Goal: Information Seeking & Learning: Check status

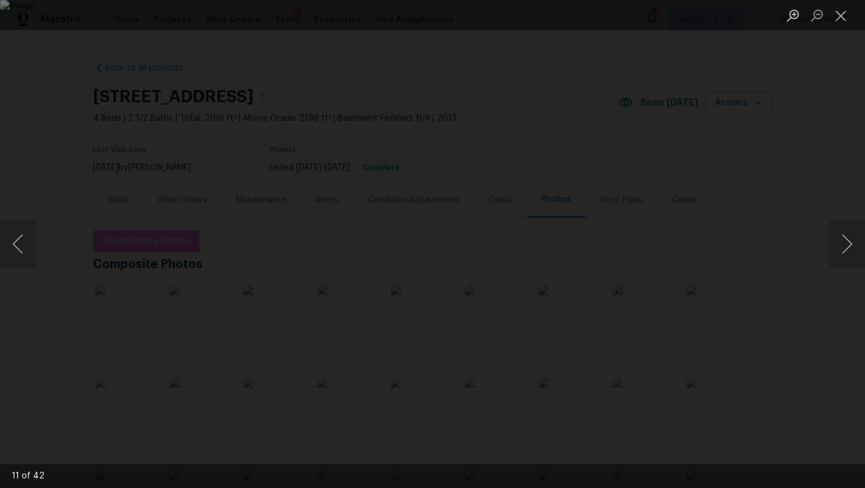
scroll to position [161, 0]
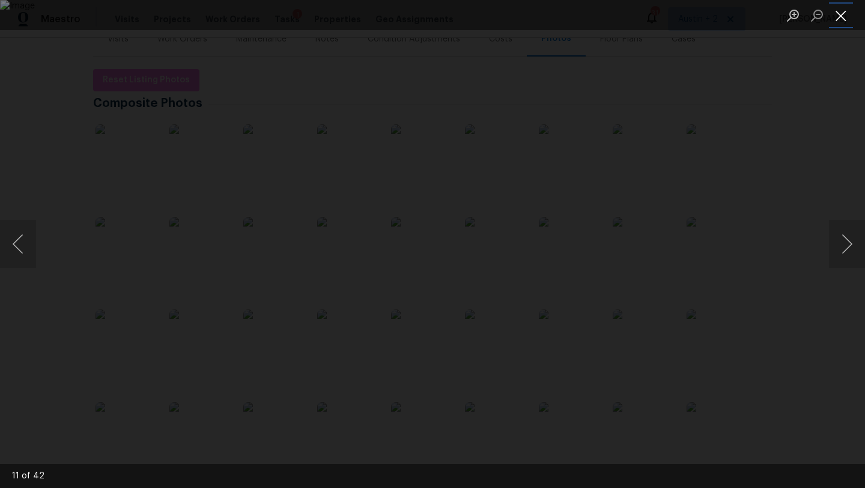
click at [837, 18] on button "Close lightbox" at bounding box center [841, 15] width 24 height 21
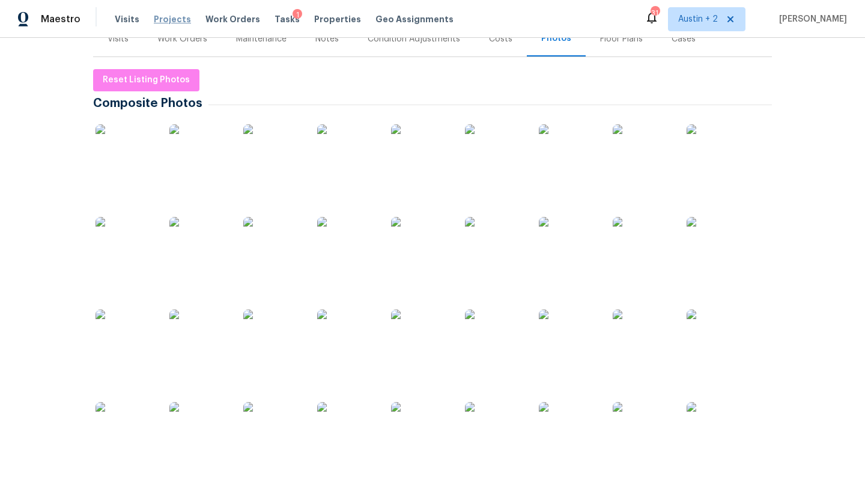
click at [174, 19] on span "Projects" at bounding box center [172, 19] width 37 height 12
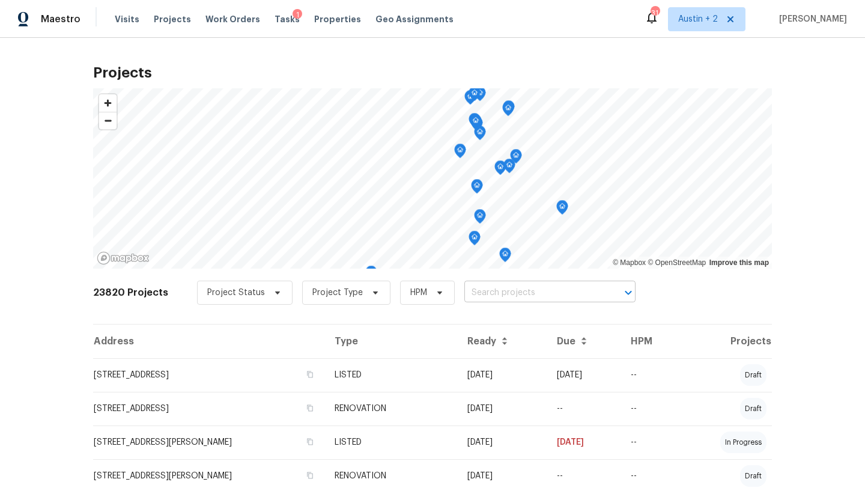
click at [487, 292] on input "text" at bounding box center [533, 293] width 138 height 19
type input "gany"
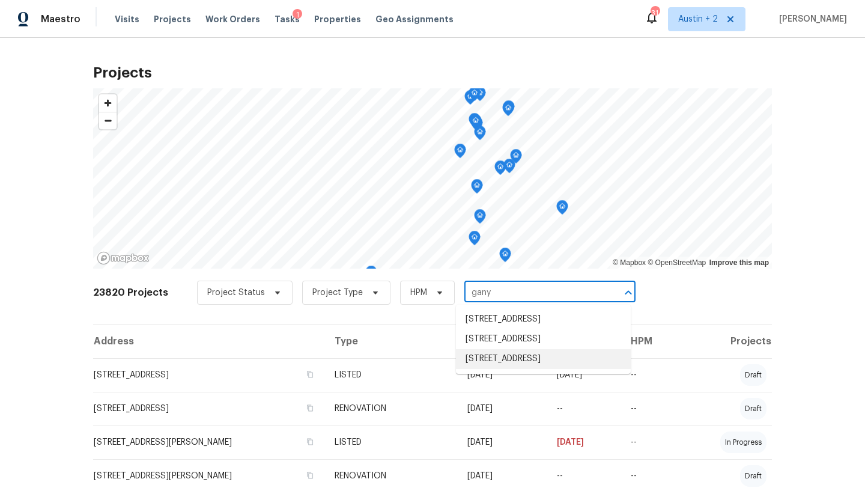
click at [498, 369] on li "[STREET_ADDRESS]" at bounding box center [543, 359] width 175 height 20
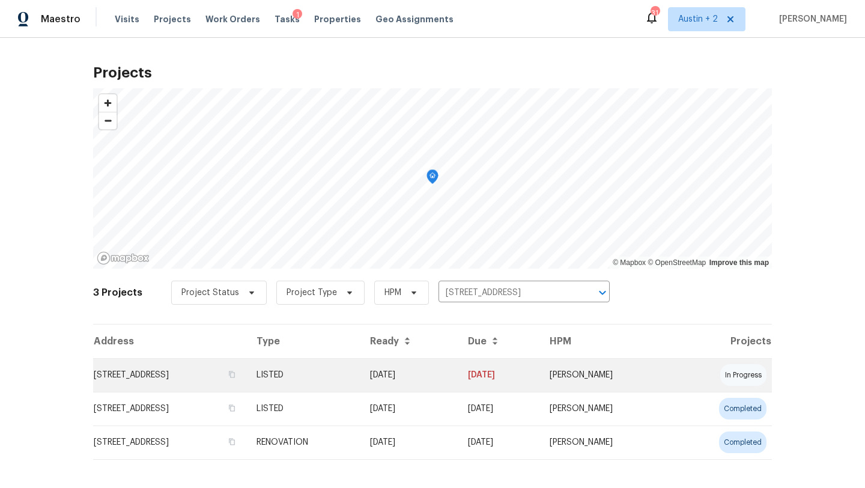
click at [214, 375] on td "[STREET_ADDRESS]" at bounding box center [170, 375] width 154 height 34
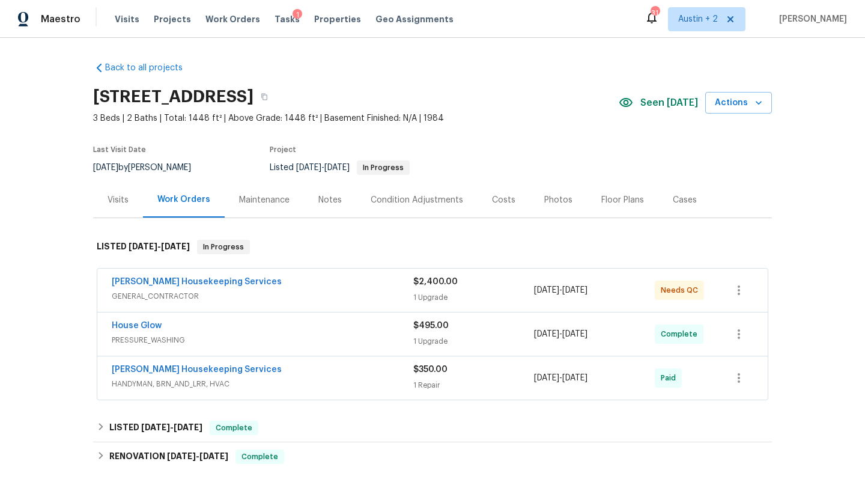
click at [661, 111] on div "Seen [DATE] Actions" at bounding box center [695, 103] width 153 height 22
click at [553, 204] on div "Photos" at bounding box center [558, 200] width 28 height 12
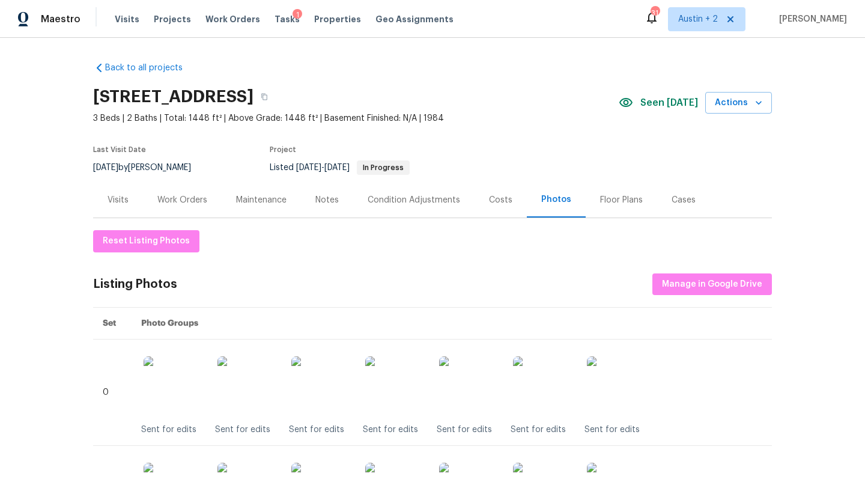
click at [189, 199] on div "Work Orders" at bounding box center [182, 200] width 50 height 12
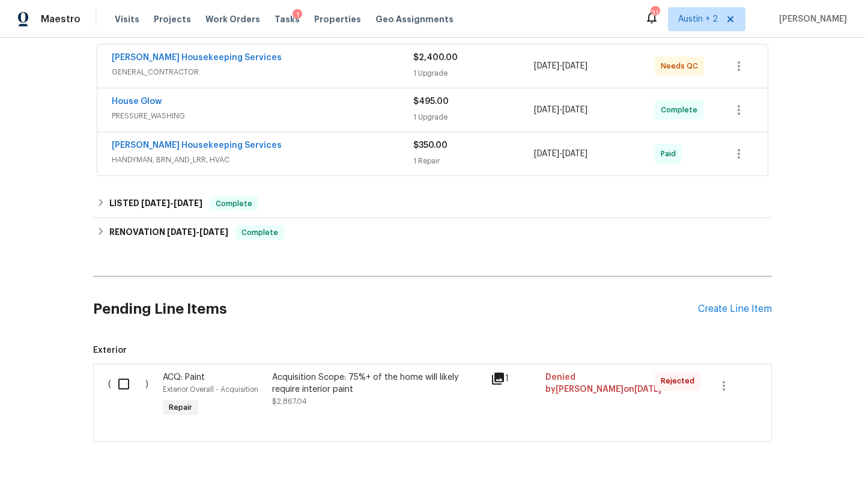
scroll to position [231, 0]
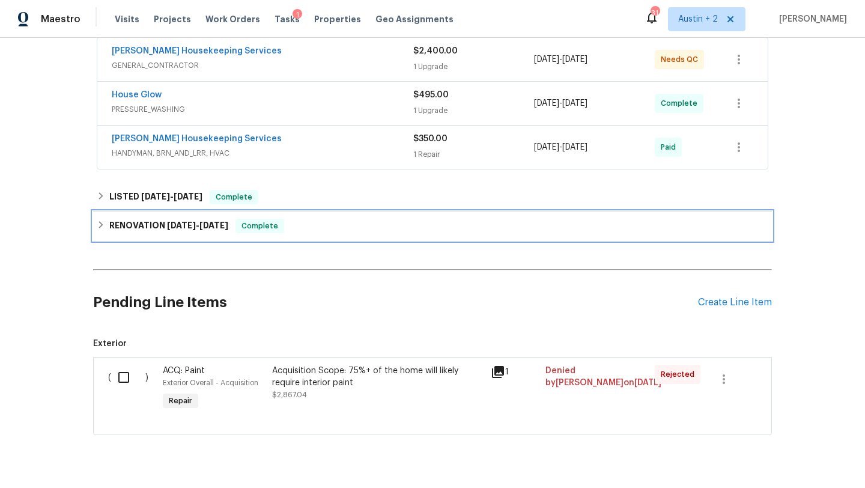
click at [353, 229] on div "RENOVATION [DATE] - [DATE] Complete" at bounding box center [433, 226] width 672 height 14
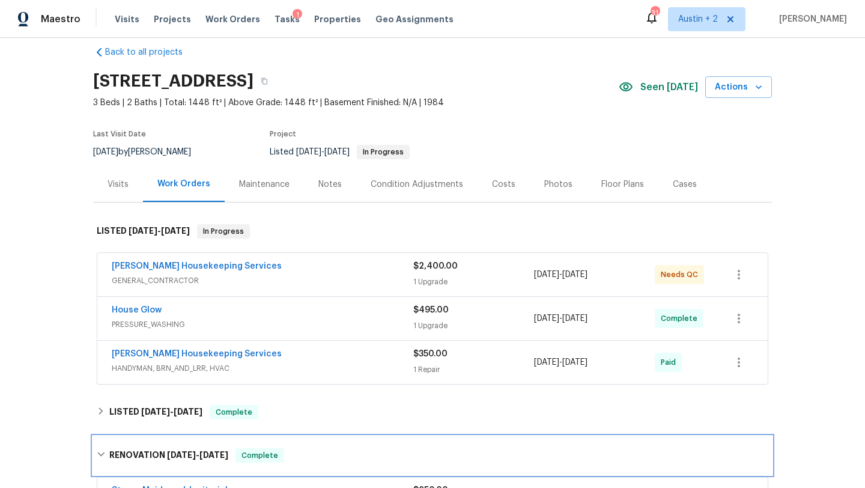
scroll to position [13, 0]
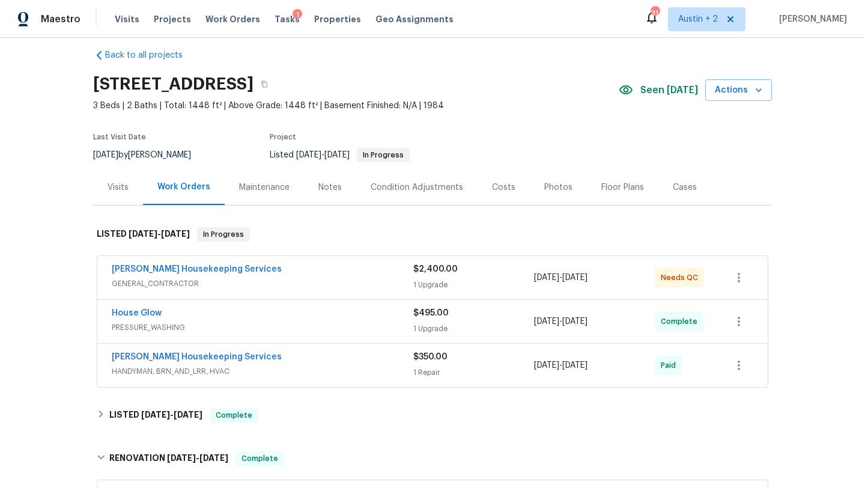
click at [294, 315] on div "House Glow" at bounding box center [263, 314] width 302 height 14
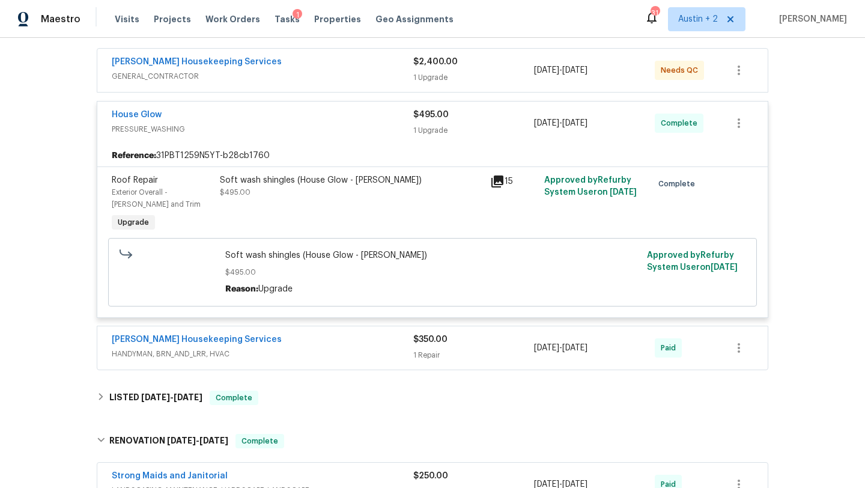
scroll to position [226, 0]
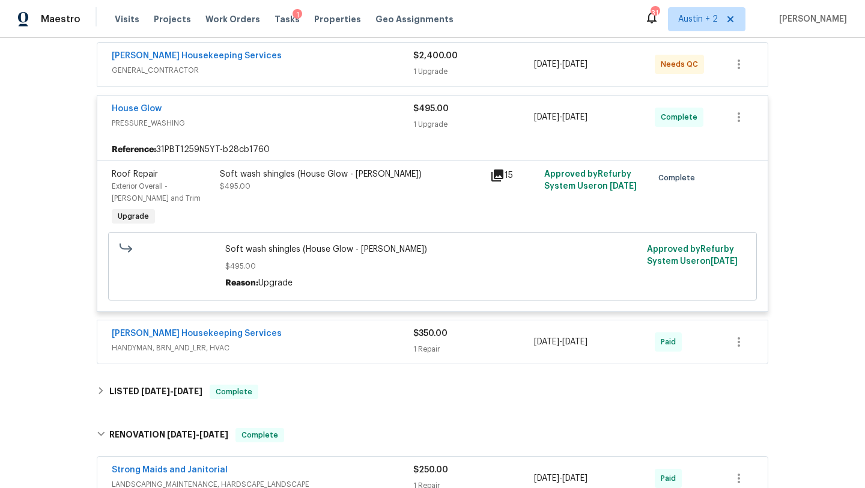
click at [500, 170] on icon at bounding box center [497, 175] width 12 height 12
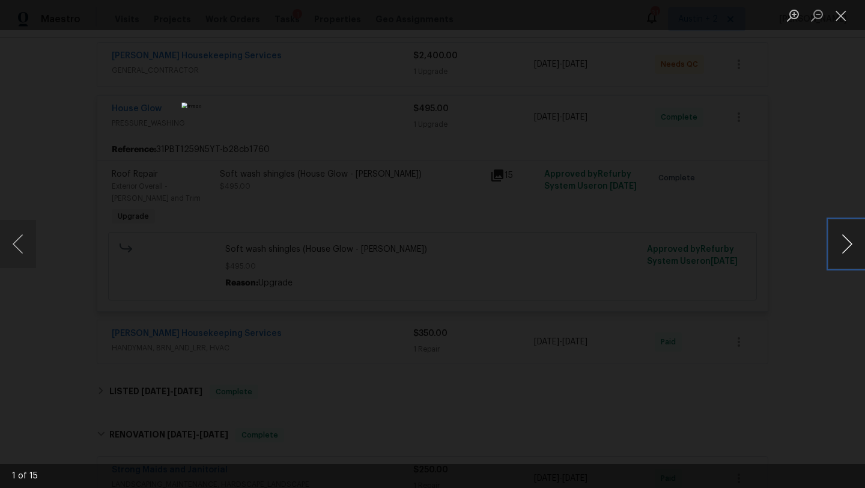
click at [842, 244] on button "Next image" at bounding box center [847, 244] width 36 height 48
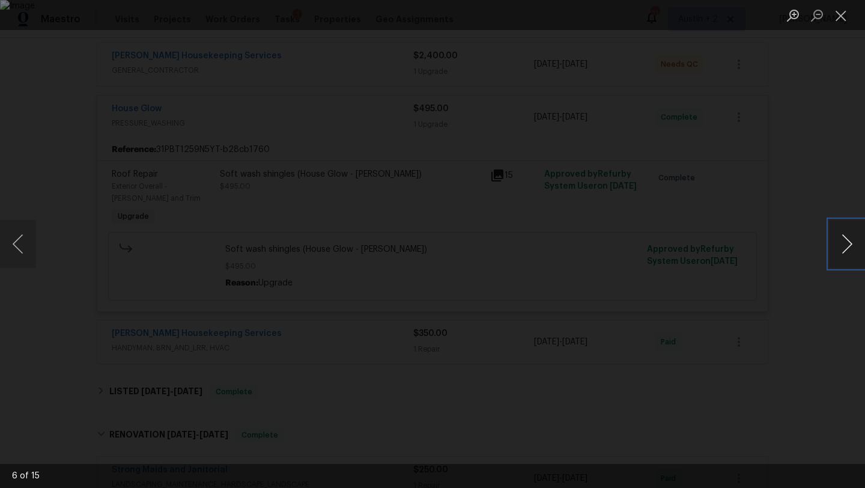
click at [842, 244] on button "Next image" at bounding box center [847, 244] width 36 height 48
click at [841, 244] on button "Next image" at bounding box center [847, 244] width 36 height 48
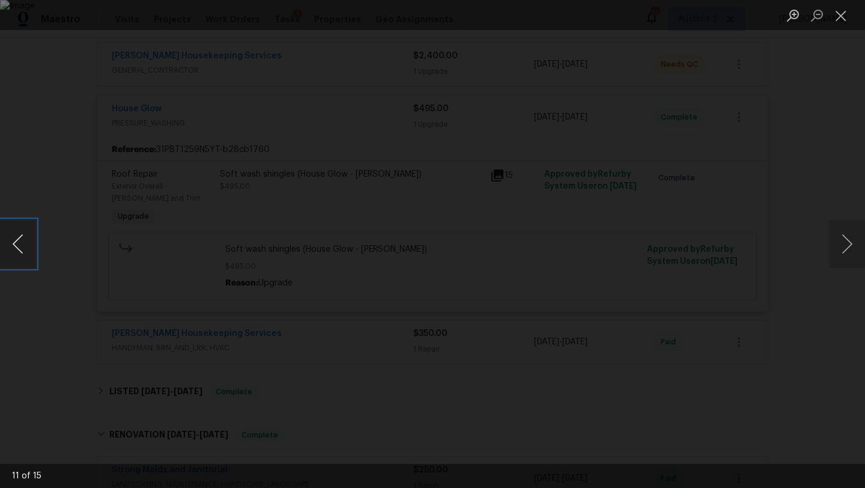
click at [23, 240] on button "Previous image" at bounding box center [18, 244] width 36 height 48
click at [846, 244] on button "Next image" at bounding box center [847, 244] width 36 height 48
click at [846, 245] on button "Next image" at bounding box center [847, 244] width 36 height 48
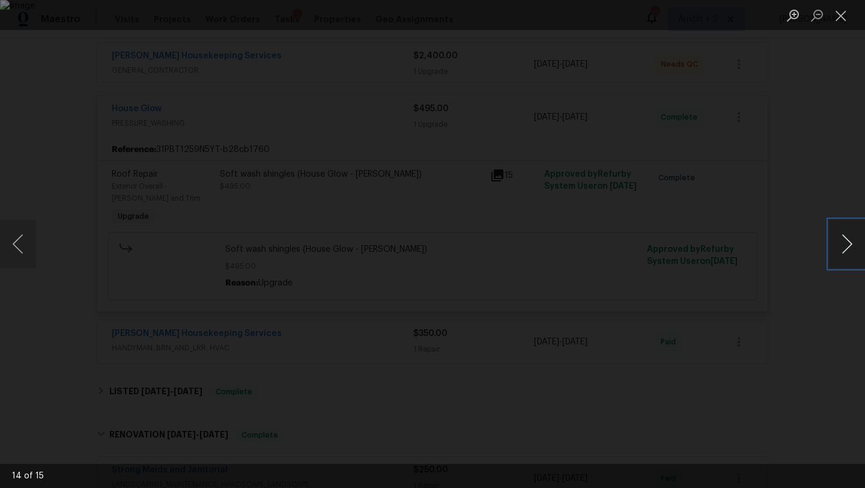
click at [846, 246] on button "Next image" at bounding box center [847, 244] width 36 height 48
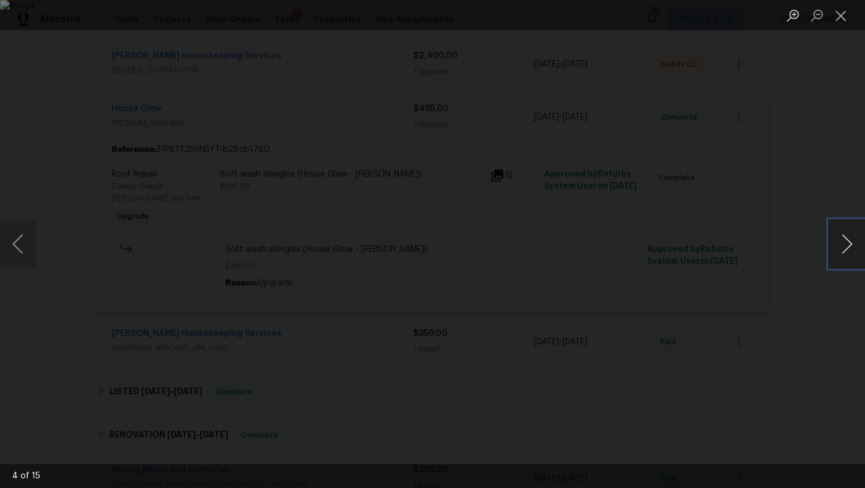
click at [846, 246] on button "Next image" at bounding box center [847, 244] width 36 height 48
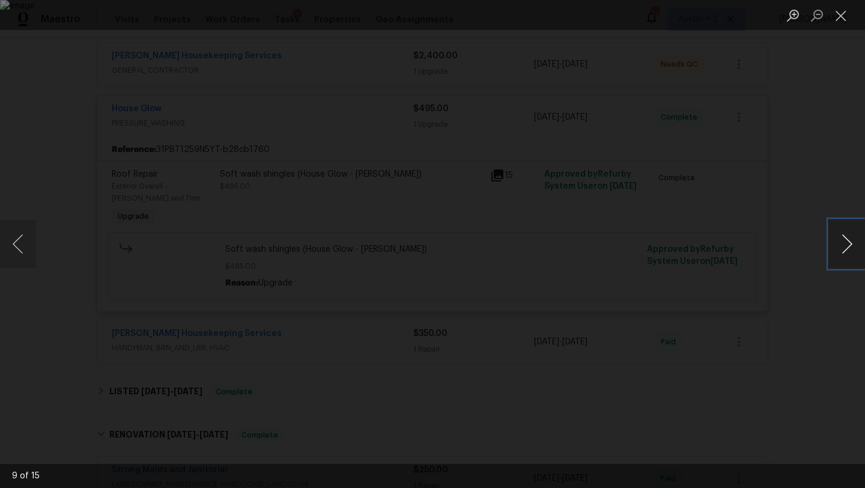
click at [846, 246] on button "Next image" at bounding box center [847, 244] width 36 height 48
click at [23, 241] on button "Previous image" at bounding box center [18, 244] width 36 height 48
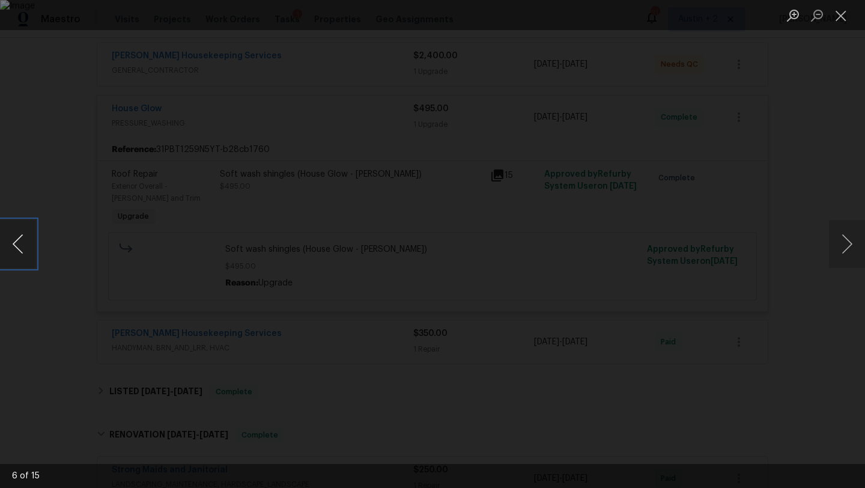
click at [23, 241] on button "Previous image" at bounding box center [18, 244] width 36 height 48
click at [24, 241] on button "Previous image" at bounding box center [18, 244] width 36 height 48
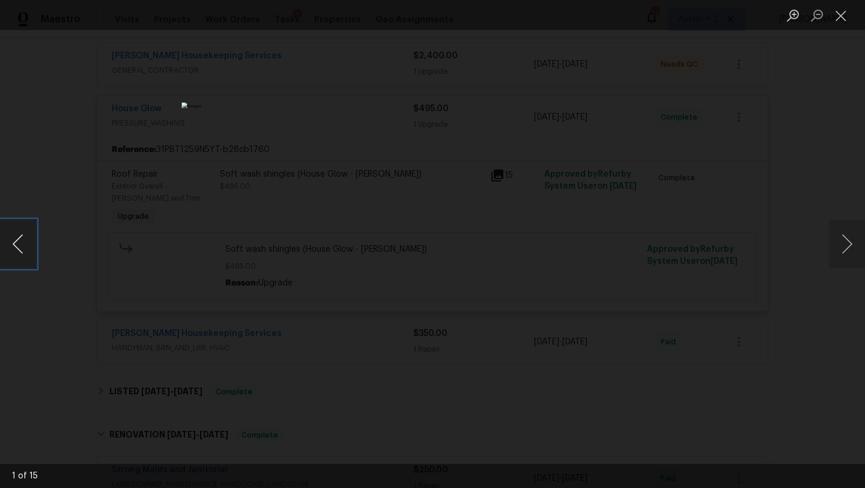
click at [24, 241] on button "Previous image" at bounding box center [18, 244] width 36 height 48
click at [20, 238] on button "Previous image" at bounding box center [18, 244] width 36 height 48
click at [838, 14] on button "Close lightbox" at bounding box center [841, 15] width 24 height 21
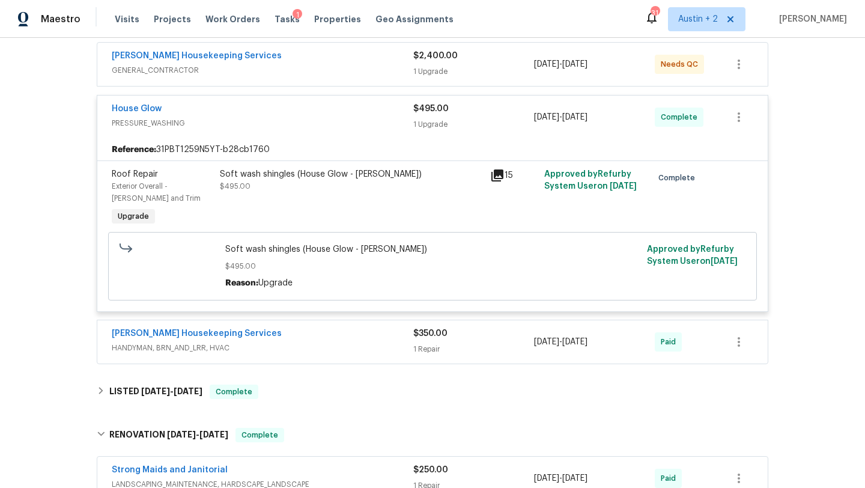
scroll to position [0, 0]
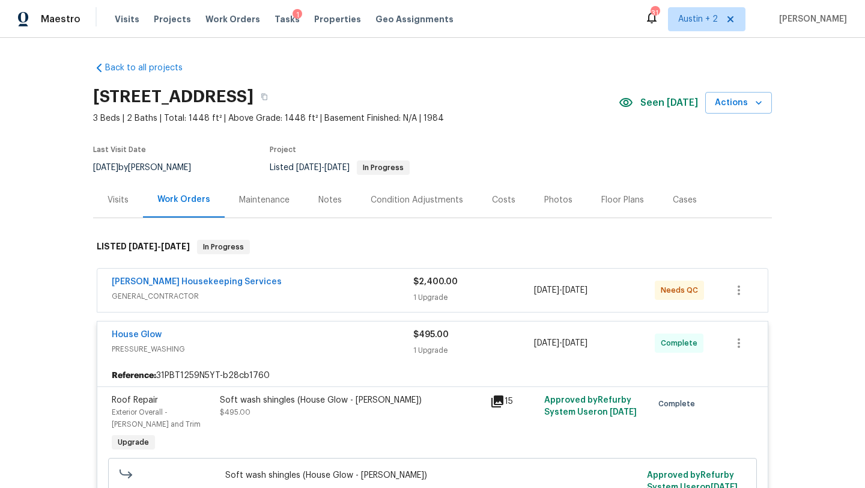
click at [330, 201] on div "Notes" at bounding box center [329, 200] width 23 height 12
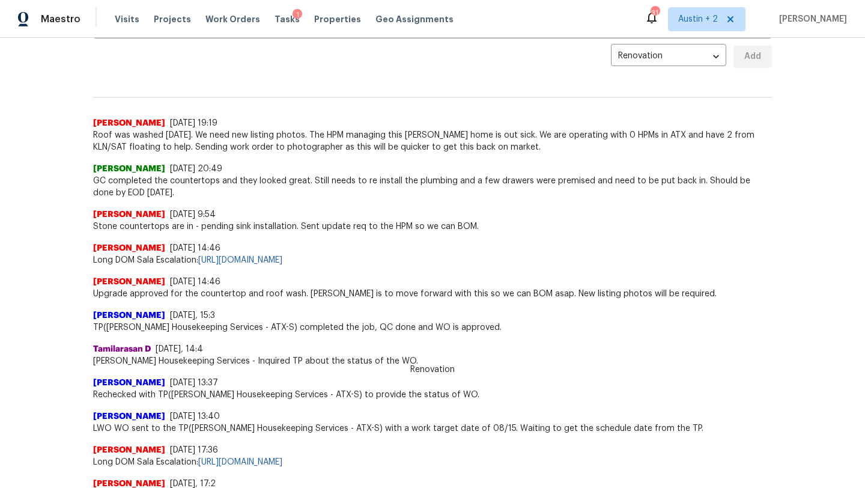
scroll to position [279, 0]
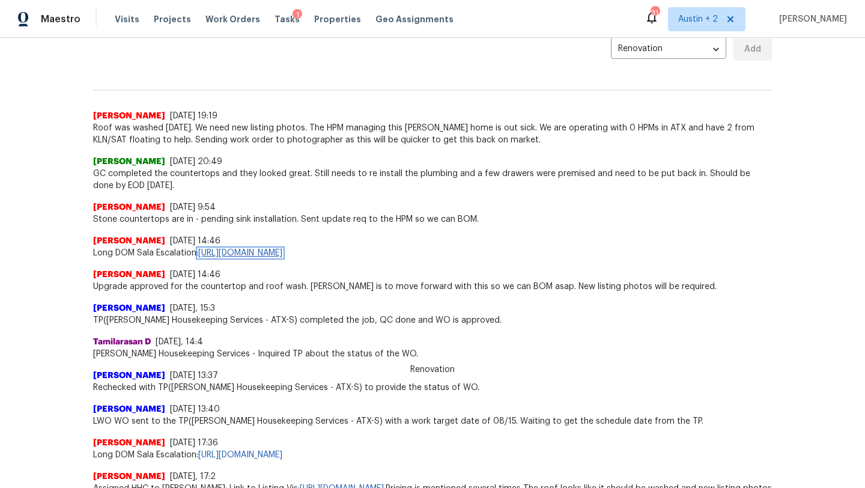
click at [282, 253] on link "[URL][DOMAIN_NAME]" at bounding box center [240, 253] width 84 height 8
click at [237, 153] on div "[PERSON_NAME] [DATE] 20:49 GC completed the countertops and they looked great. …" at bounding box center [432, 169] width 679 height 46
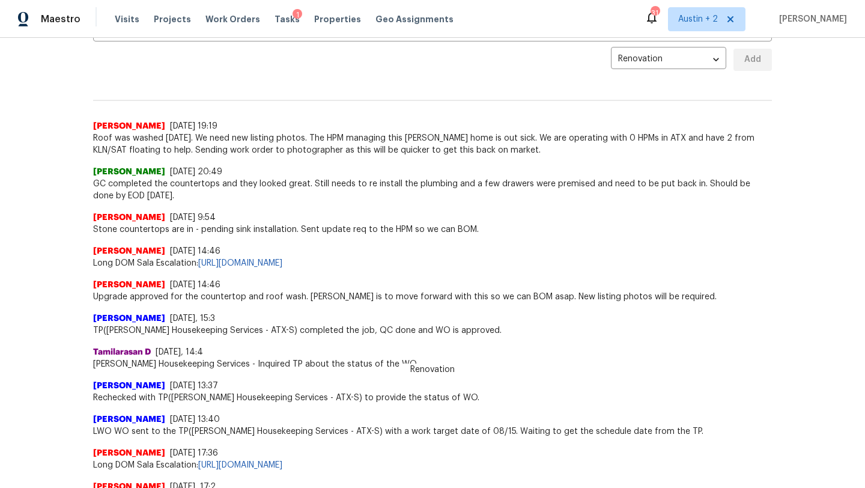
scroll to position [0, 0]
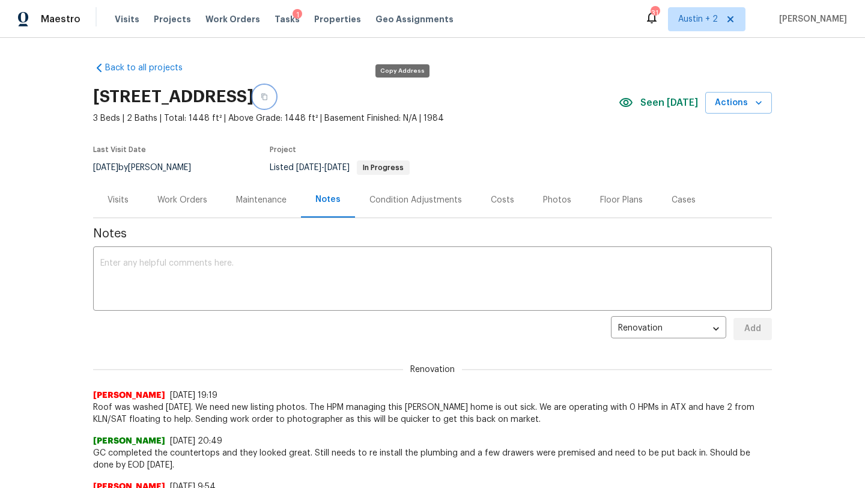
click at [275, 94] on button "button" at bounding box center [264, 97] width 22 height 22
